Goal: Find specific fact

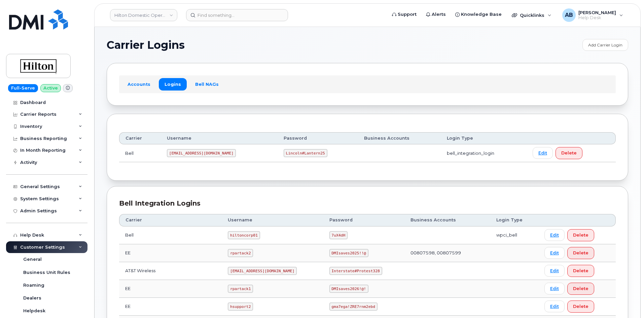
scroll to position [162, 0]
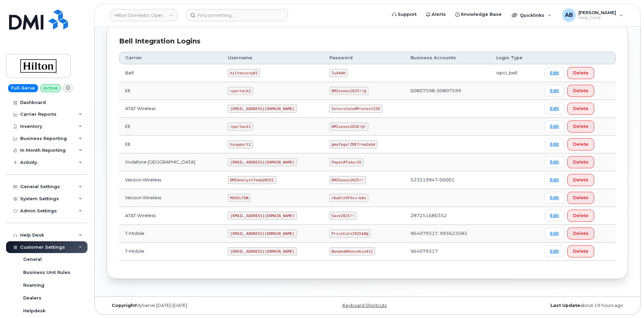
click at [241, 108] on code "[EMAIL_ADDRESS][DOMAIN_NAME]" at bounding box center [262, 109] width 69 height 8
copy code "[EMAIL_ADDRESS][DOMAIN_NAME]"
click at [349, 108] on code "Interstate#Protest328" at bounding box center [355, 109] width 53 height 8
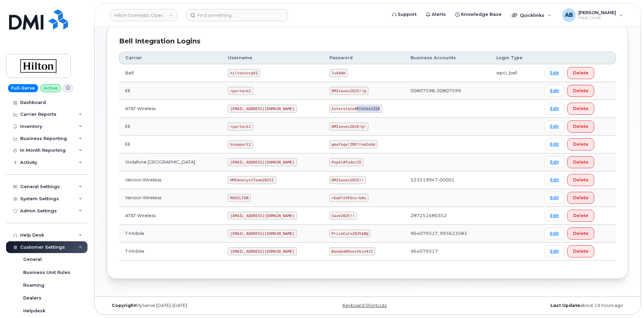
click at [349, 108] on code "Interstate#Protest328" at bounding box center [355, 109] width 53 height 8
copy code "Interstate#Protest328"
